Goal: Find specific page/section: Locate a particular part of the current website

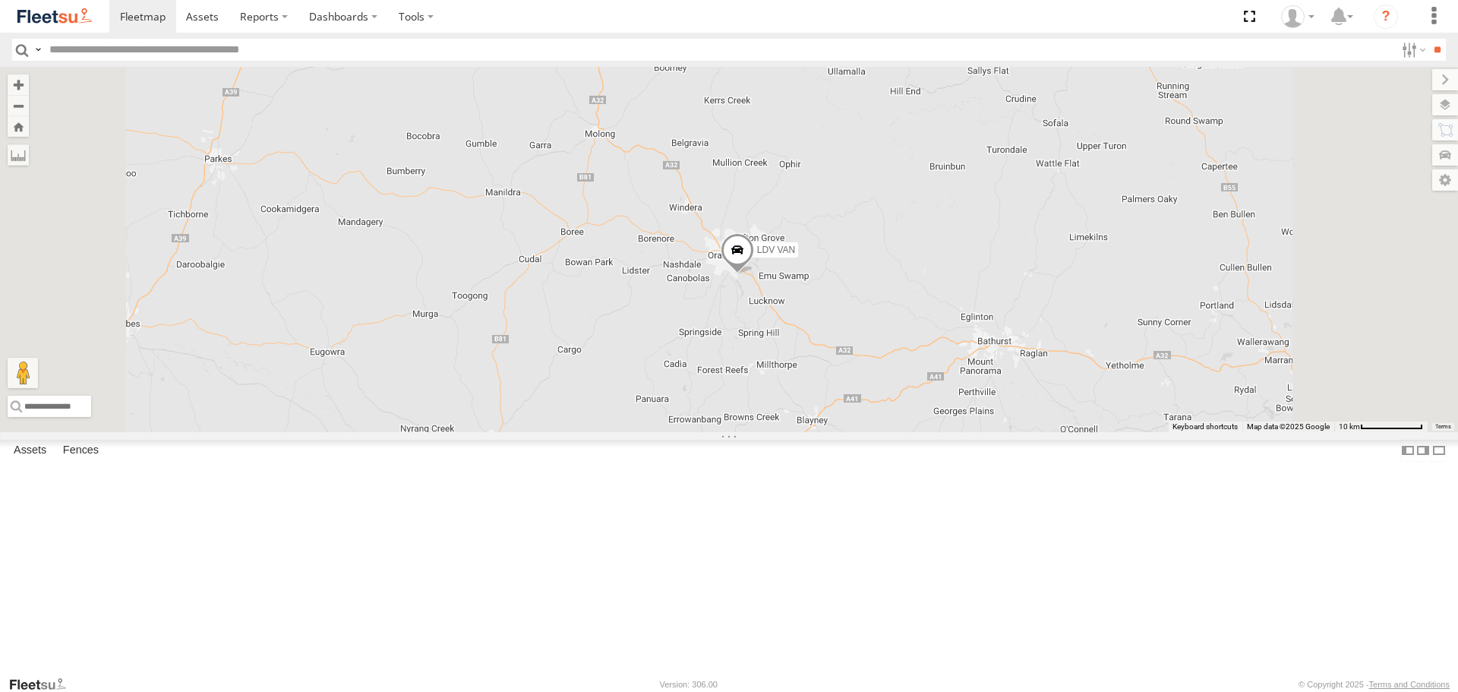
drag, startPoint x: 1079, startPoint y: 346, endPoint x: 935, endPoint y: 244, distance: 176.6
click at [936, 248] on div "LDV VAN Ford Transit 2019" at bounding box center [729, 249] width 1458 height 365
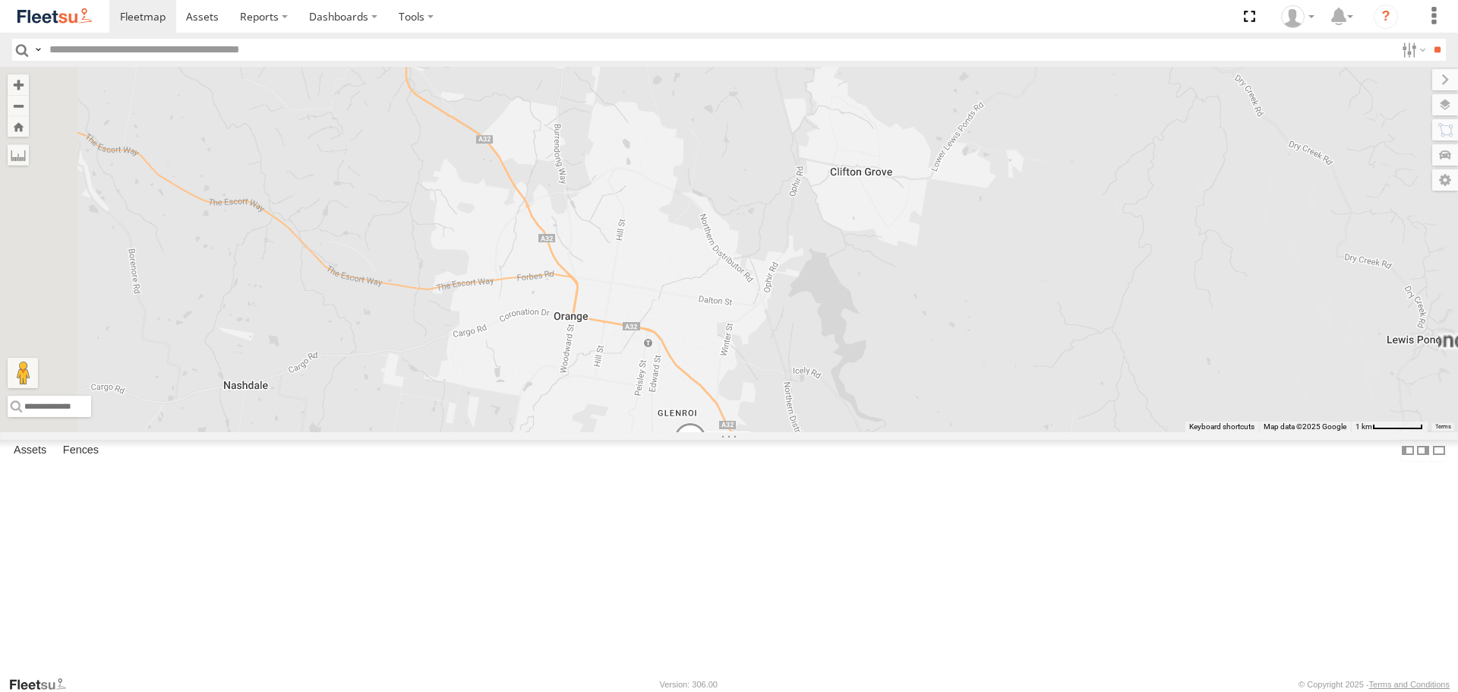
drag, startPoint x: 872, startPoint y: 302, endPoint x: 801, endPoint y: 141, distance: 176.8
click at [801, 151] on div "LDV VAN Ford Transit 2019" at bounding box center [729, 249] width 1458 height 365
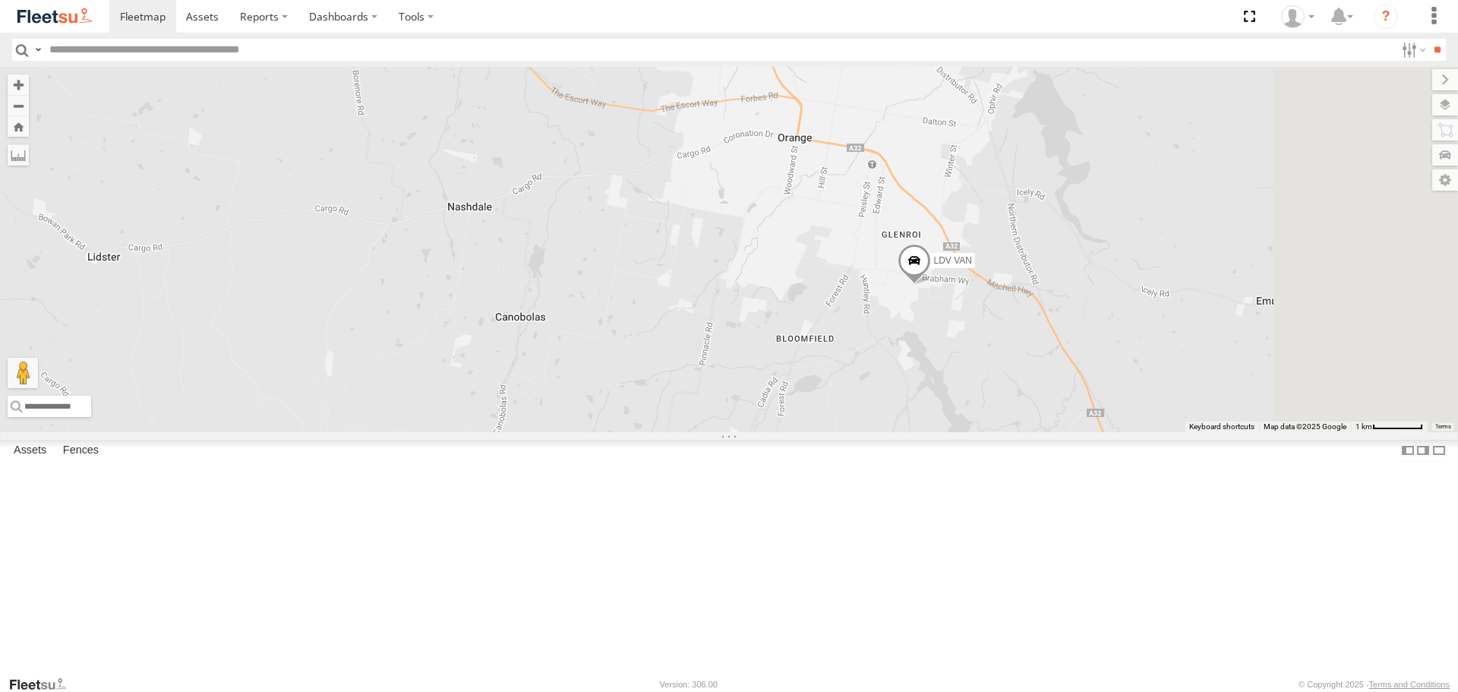
drag, startPoint x: 1096, startPoint y: 311, endPoint x: 633, endPoint y: 228, distance: 470.8
click at [633, 228] on div "LDV VAN Ford Transit 2019" at bounding box center [729, 249] width 1458 height 365
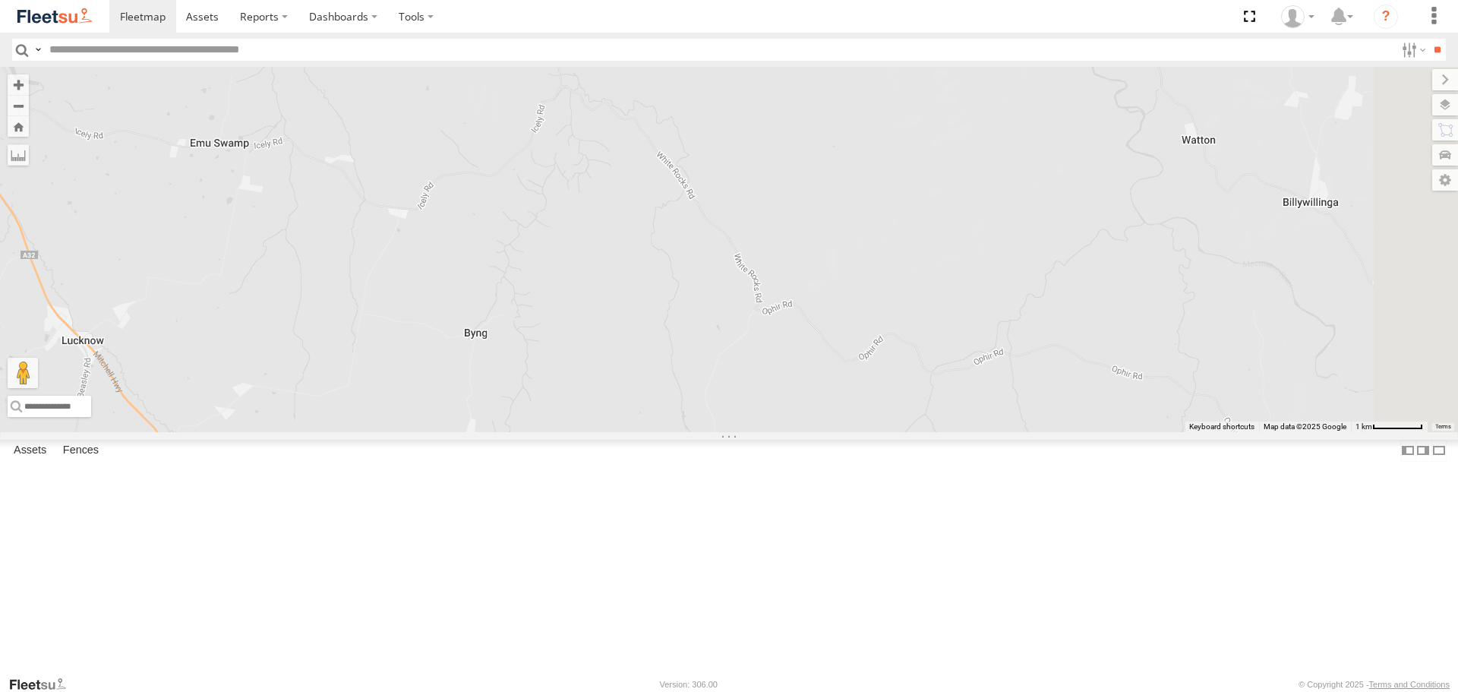
drag, startPoint x: 768, startPoint y: 324, endPoint x: 1104, endPoint y: 240, distance: 346.7
click at [1094, 245] on div "LDV VAN Ford Transit 2019" at bounding box center [729, 249] width 1458 height 365
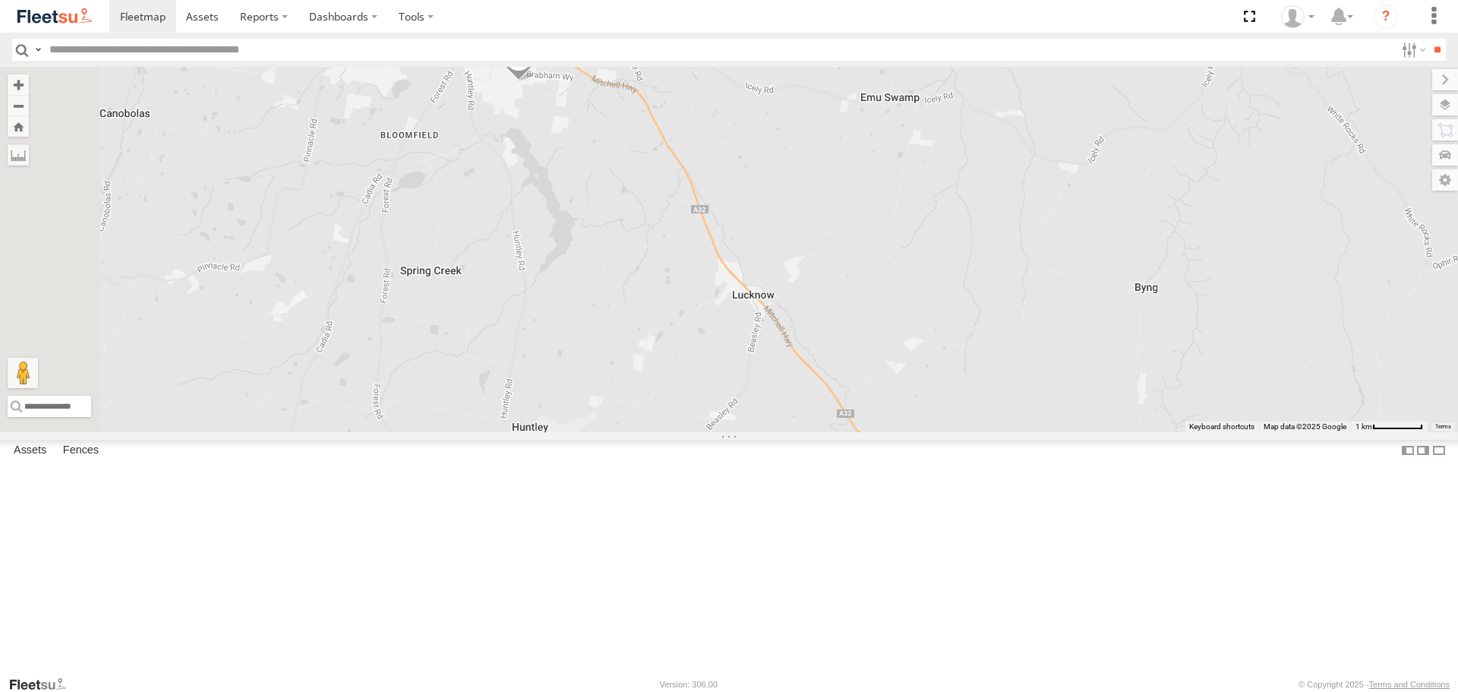
drag, startPoint x: 785, startPoint y: 159, endPoint x: 769, endPoint y: 277, distance: 118.8
click at [769, 277] on div "LDV VAN Ford Transit 2019" at bounding box center [729, 249] width 1458 height 365
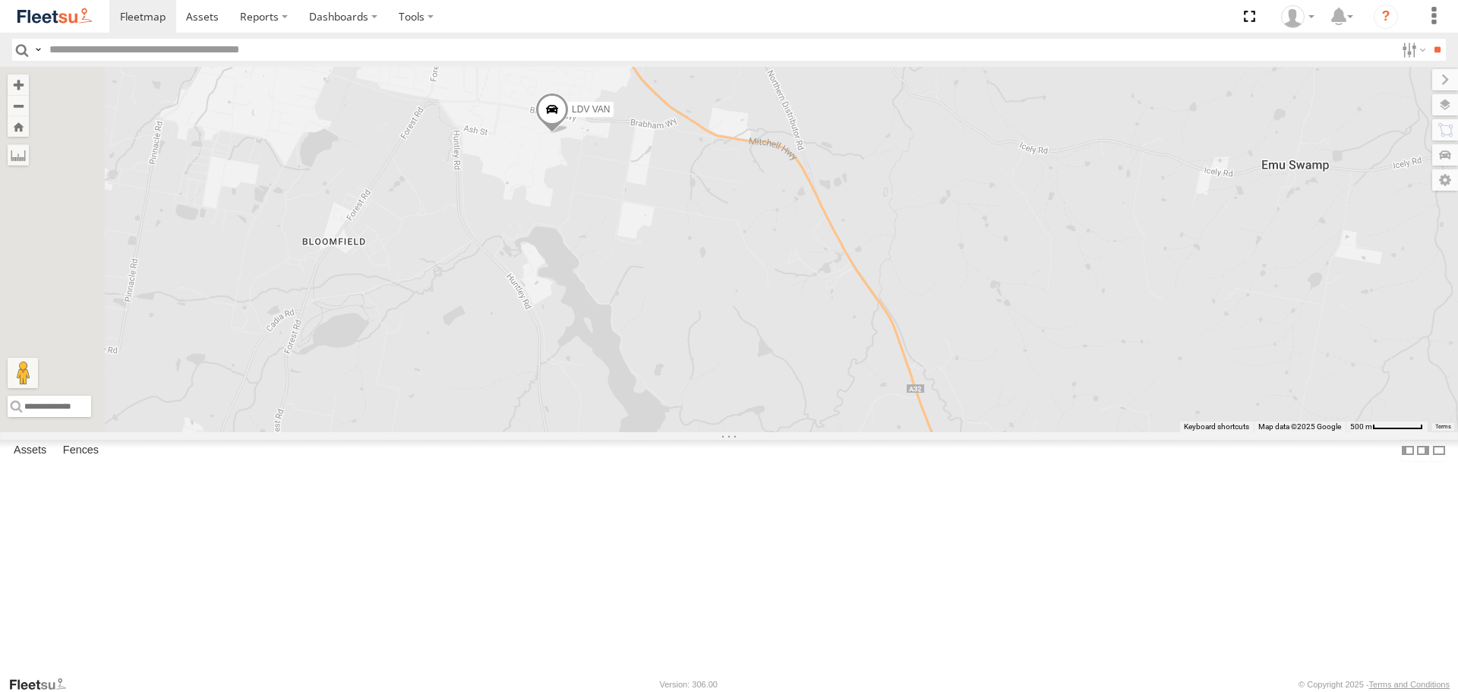
drag, startPoint x: 793, startPoint y: 209, endPoint x: 810, endPoint y: 209, distance: 17.5
click at [810, 209] on div "LDV VAN Ford Transit 2019" at bounding box center [729, 249] width 1458 height 365
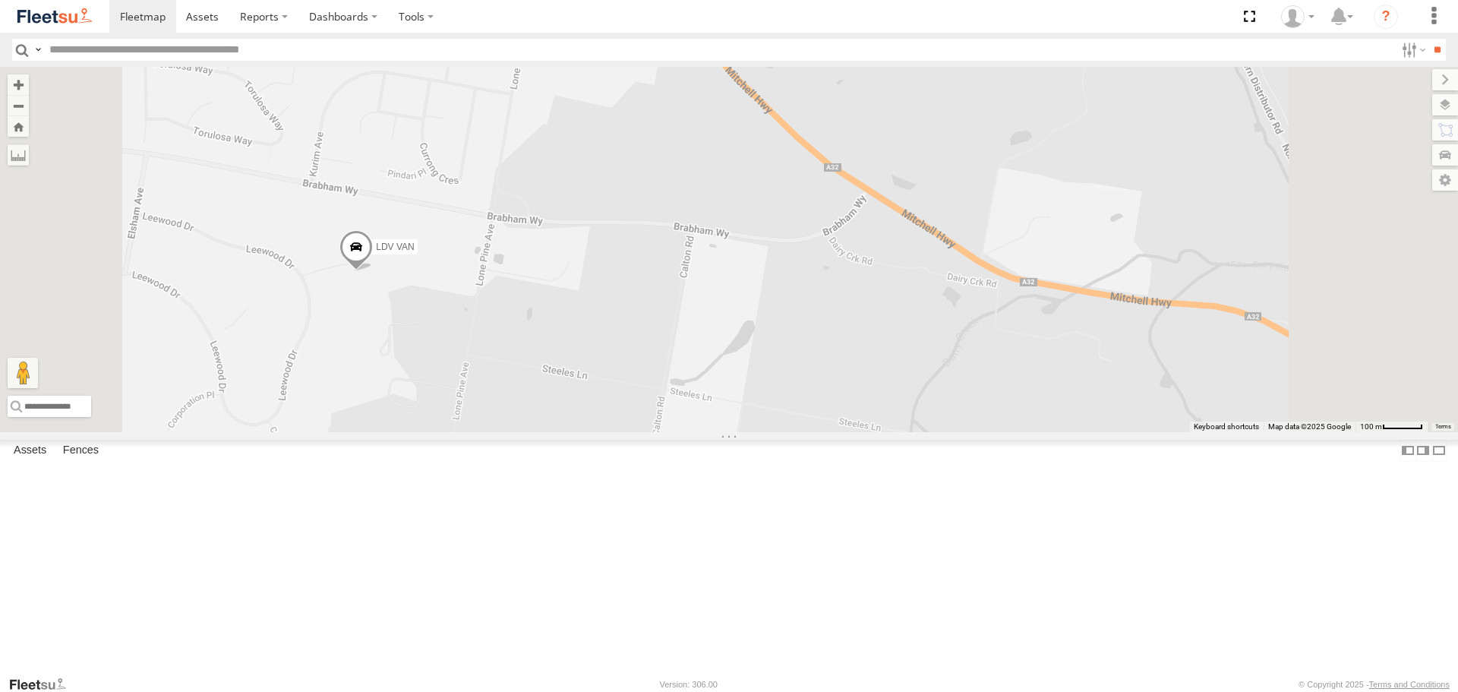
drag, startPoint x: 646, startPoint y: 262, endPoint x: 829, endPoint y: 197, distance: 194.3
click at [816, 202] on div "LDV VAN Ford Transit 2019" at bounding box center [729, 249] width 1458 height 365
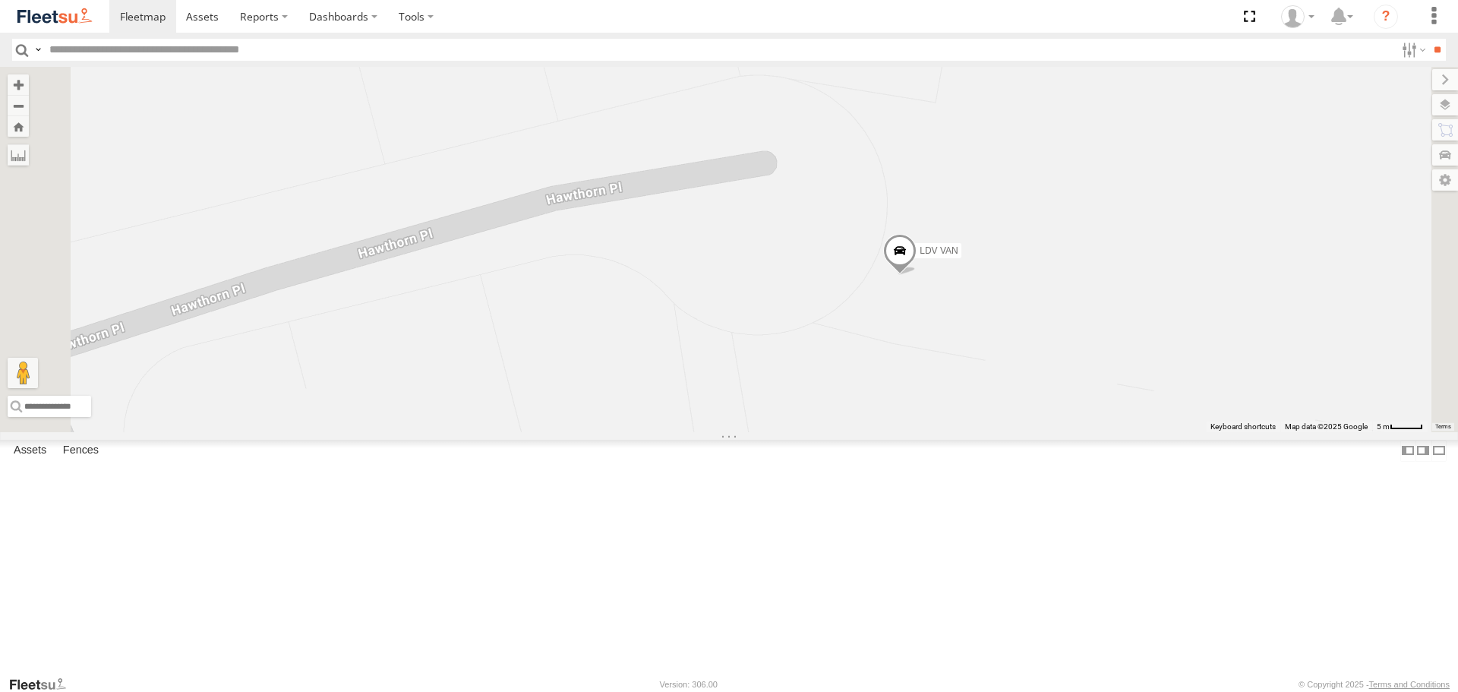
drag, startPoint x: 825, startPoint y: 306, endPoint x: 911, endPoint y: 175, distance: 156.7
click at [912, 187] on div "LDV VAN Ford Transit 2019" at bounding box center [729, 249] width 1458 height 365
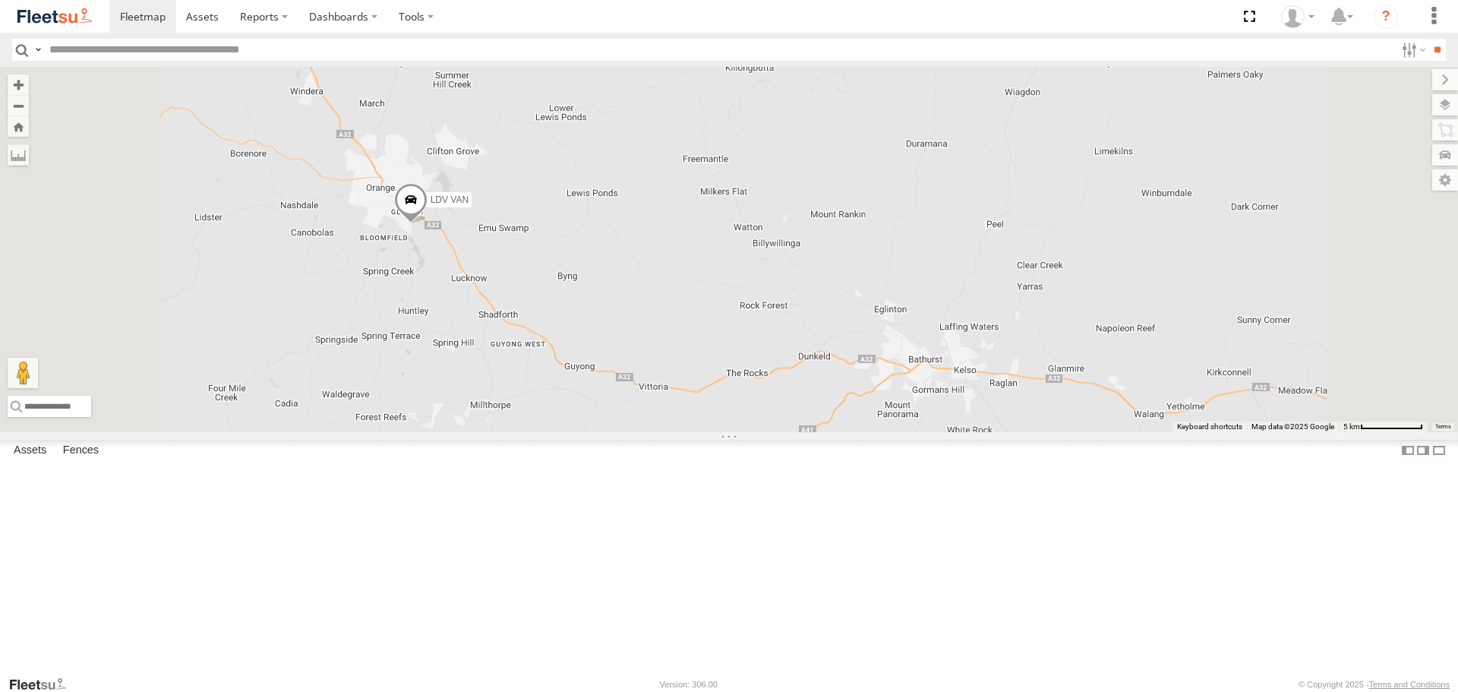
drag, startPoint x: 512, startPoint y: 197, endPoint x: 561, endPoint y: 334, distance: 145.8
click at [561, 334] on div "LDV VAN Ford Transit 2019" at bounding box center [729, 249] width 1458 height 365
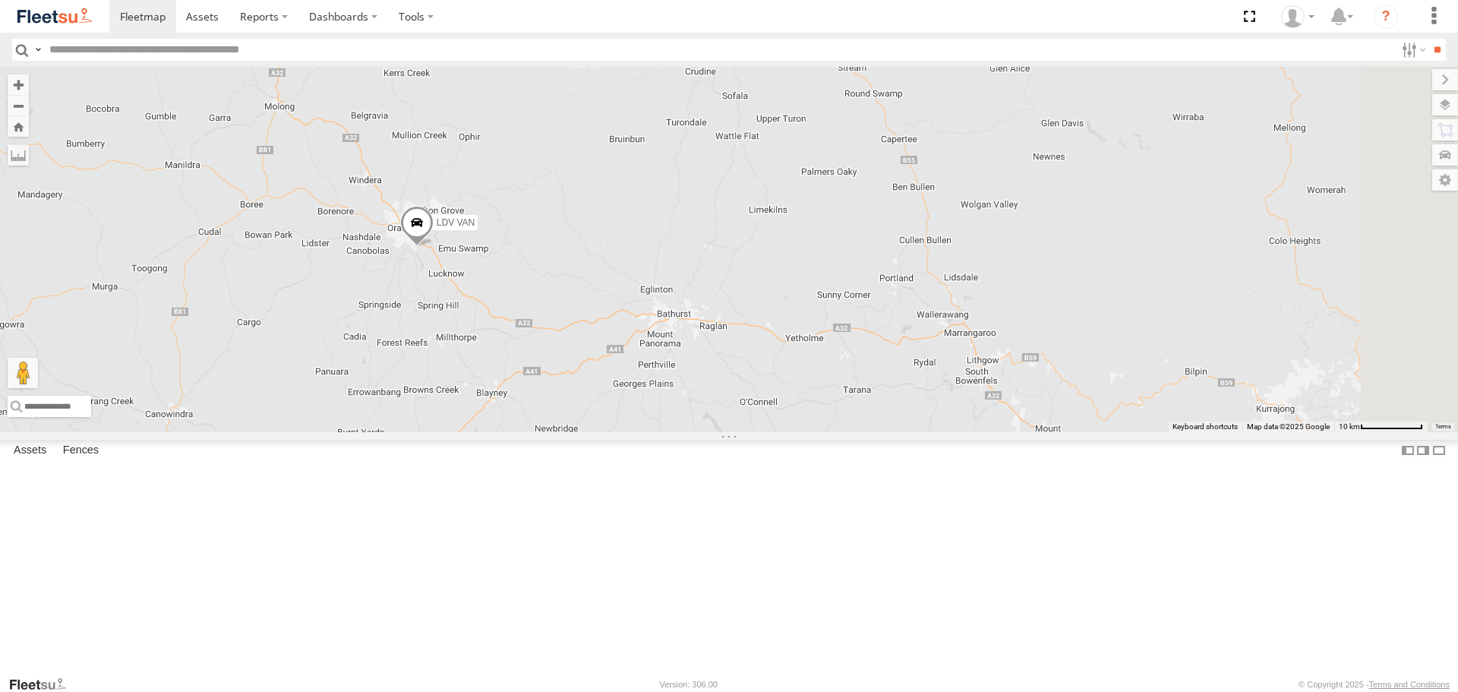
drag, startPoint x: 497, startPoint y: 206, endPoint x: 529, endPoint y: 213, distance: 32.6
click at [528, 213] on div "LDV VAN Ford Transit 2019" at bounding box center [729, 249] width 1458 height 365
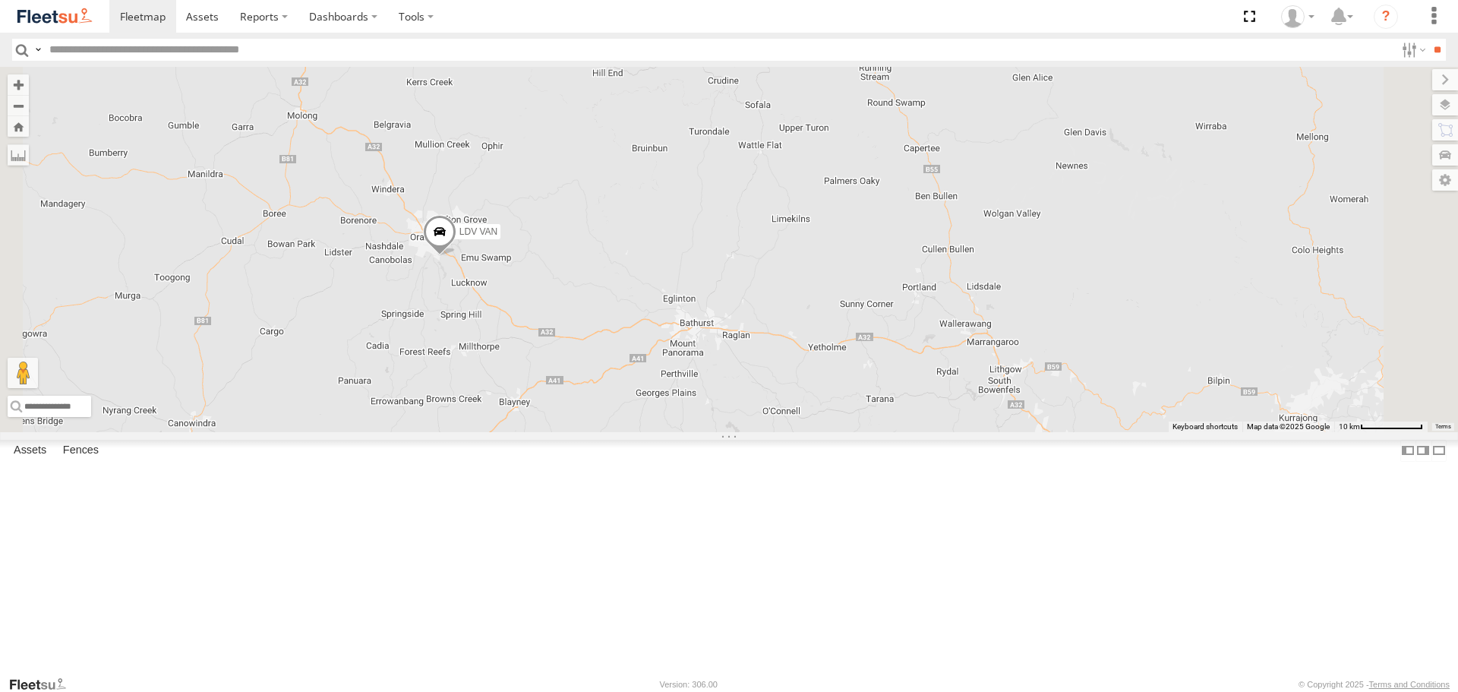
drag, startPoint x: 522, startPoint y: 190, endPoint x: 574, endPoint y: 237, distance: 70.5
click at [573, 237] on div "LDV VAN Ford Transit 2019" at bounding box center [729, 249] width 1458 height 365
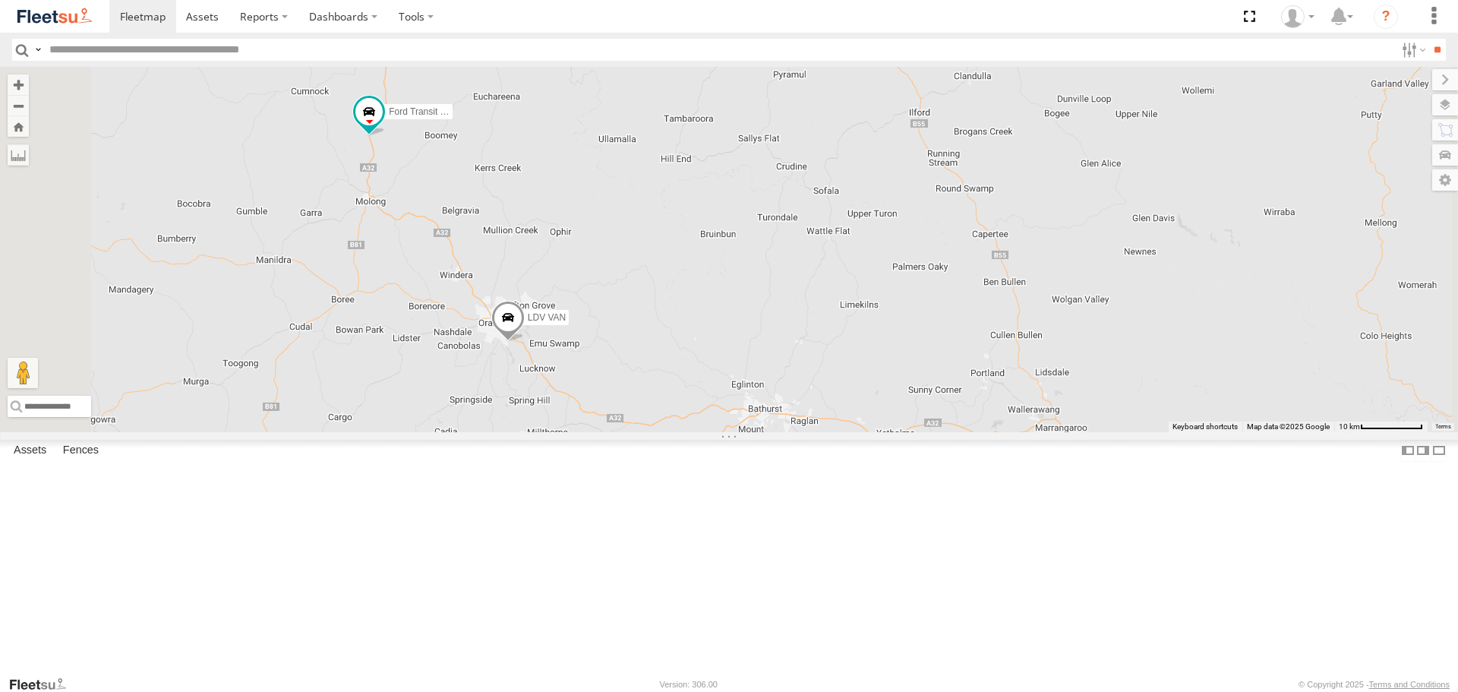
drag, startPoint x: 501, startPoint y: 84, endPoint x: 551, endPoint y: 208, distance: 133.6
click at [551, 208] on div "LDV VAN Ford Transit 2019" at bounding box center [729, 249] width 1458 height 365
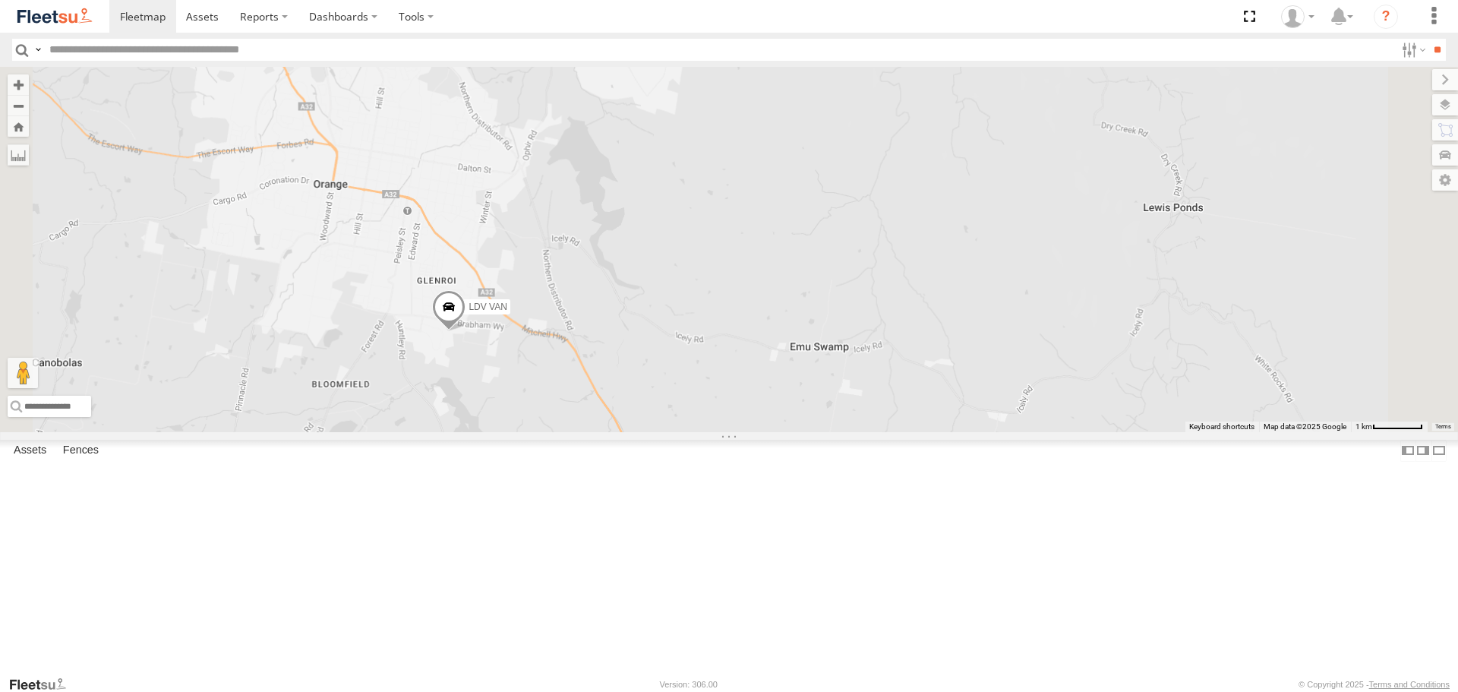
drag, startPoint x: 794, startPoint y: 427, endPoint x: 783, endPoint y: 44, distance: 383.0
click at [762, 103] on div "LDV VAN Ford Transit 2019" at bounding box center [729, 249] width 1458 height 365
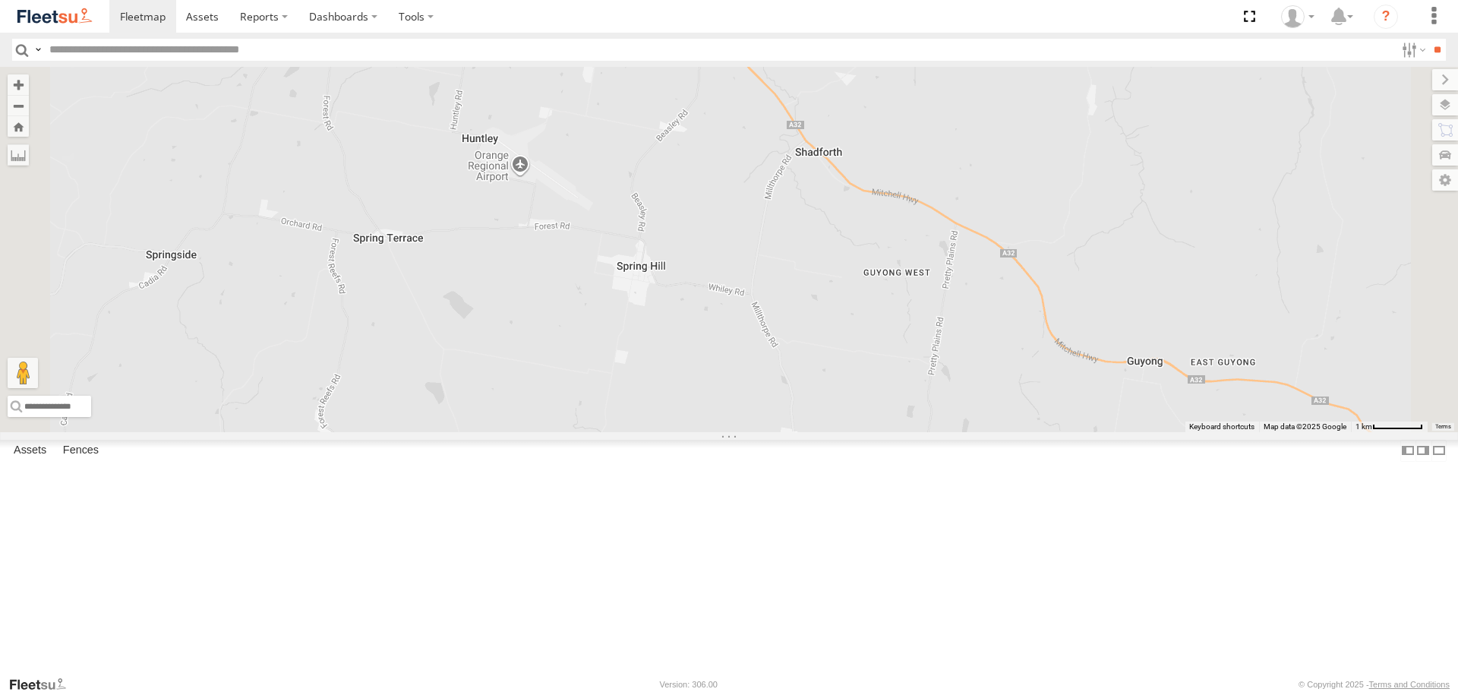
drag, startPoint x: 513, startPoint y: 173, endPoint x: 669, endPoint y: 398, distance: 273.5
click at [666, 393] on div "LDV VAN Ford Transit 2019" at bounding box center [729, 249] width 1458 height 365
